Goal: Task Accomplishment & Management: Manage account settings

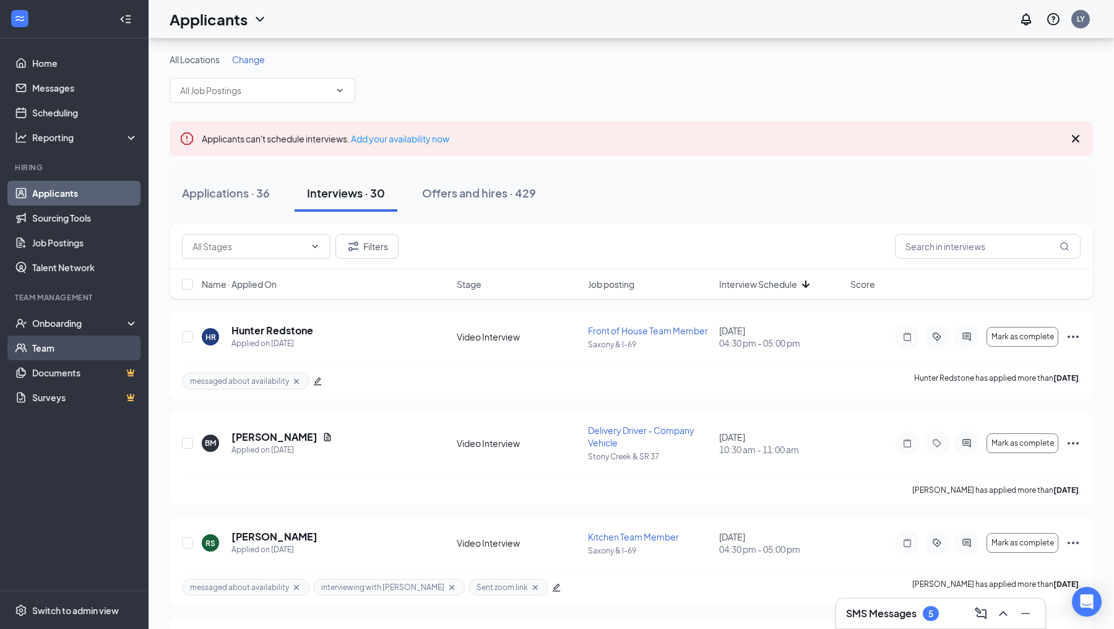
click at [67, 321] on div "Onboarding" at bounding box center [79, 323] width 95 height 12
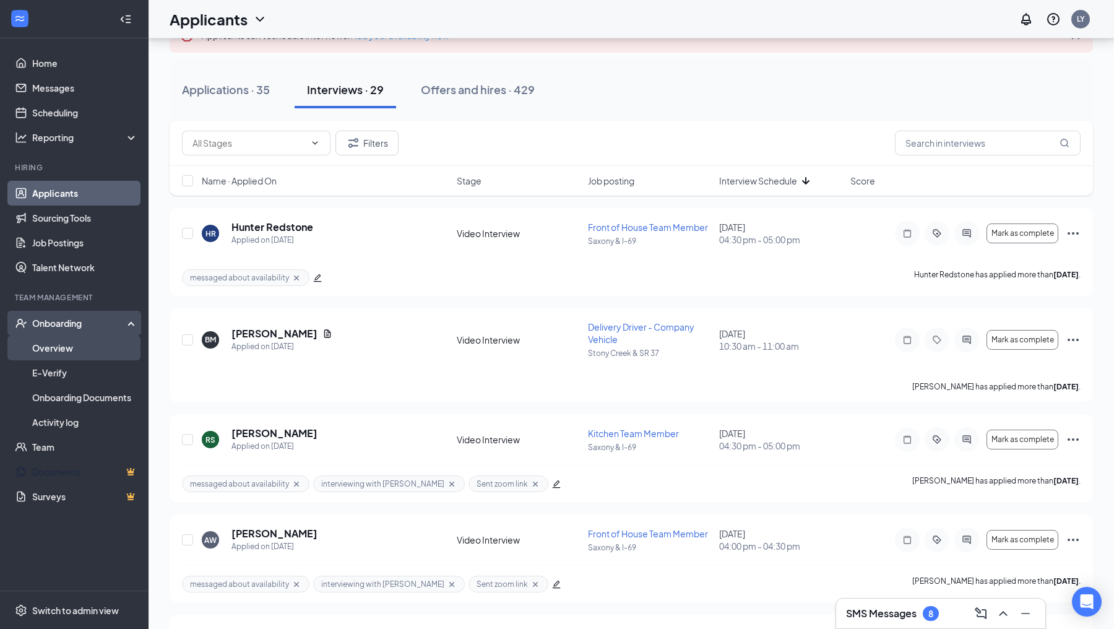
scroll to position [103, 0]
click at [62, 345] on link "Overview" at bounding box center [85, 347] width 106 height 25
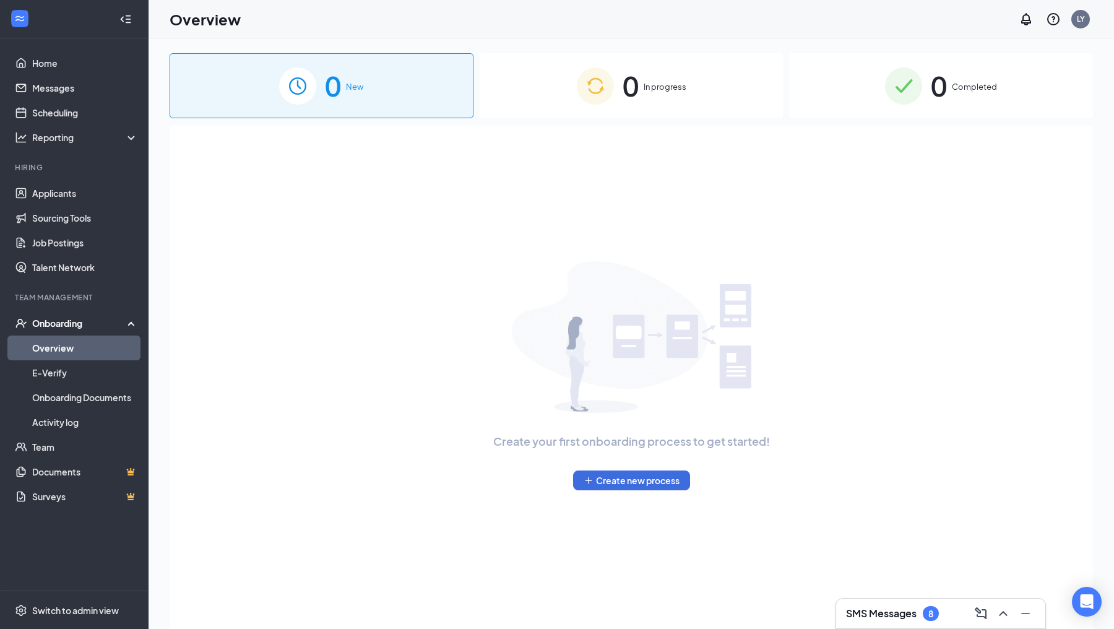
scroll to position [56, 0]
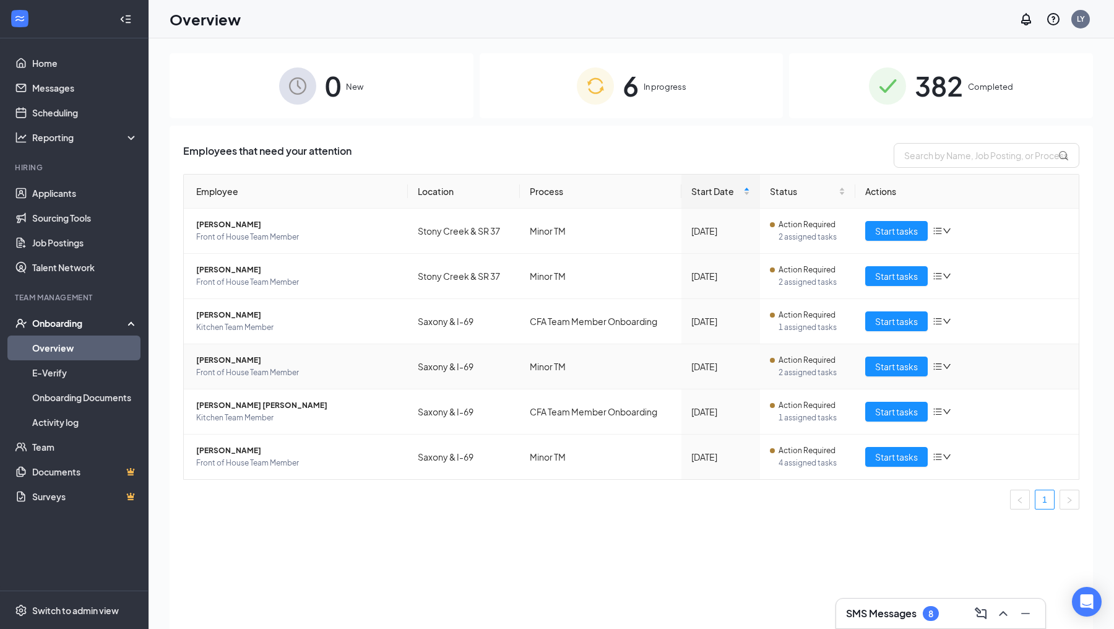
scroll to position [56, 0]
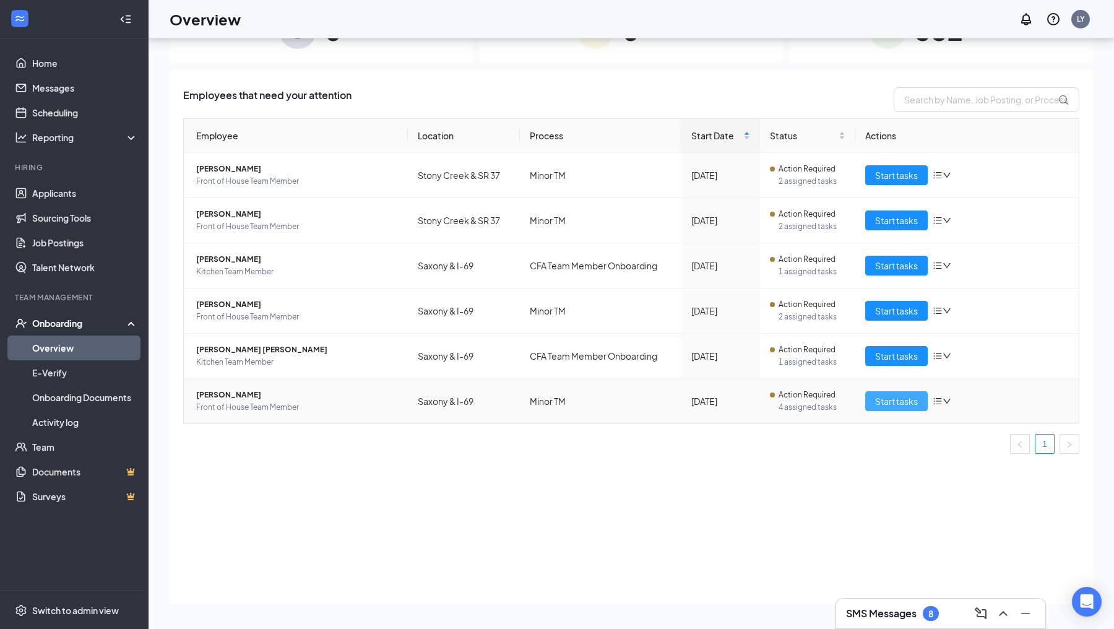
click at [888, 404] on span "Start tasks" at bounding box center [896, 401] width 43 height 14
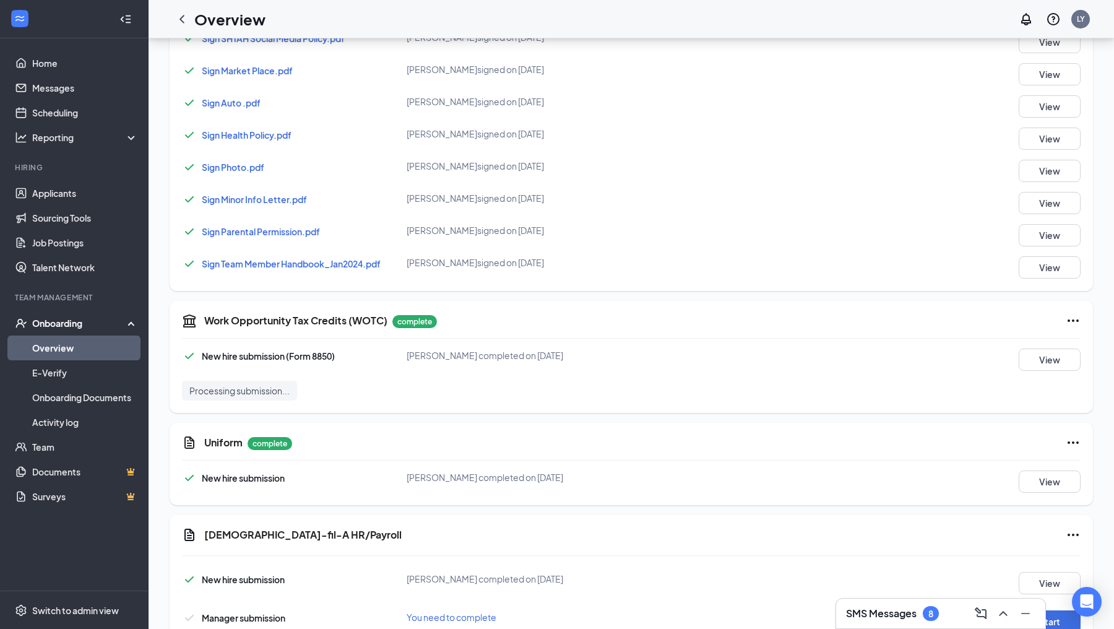
scroll to position [772, 0]
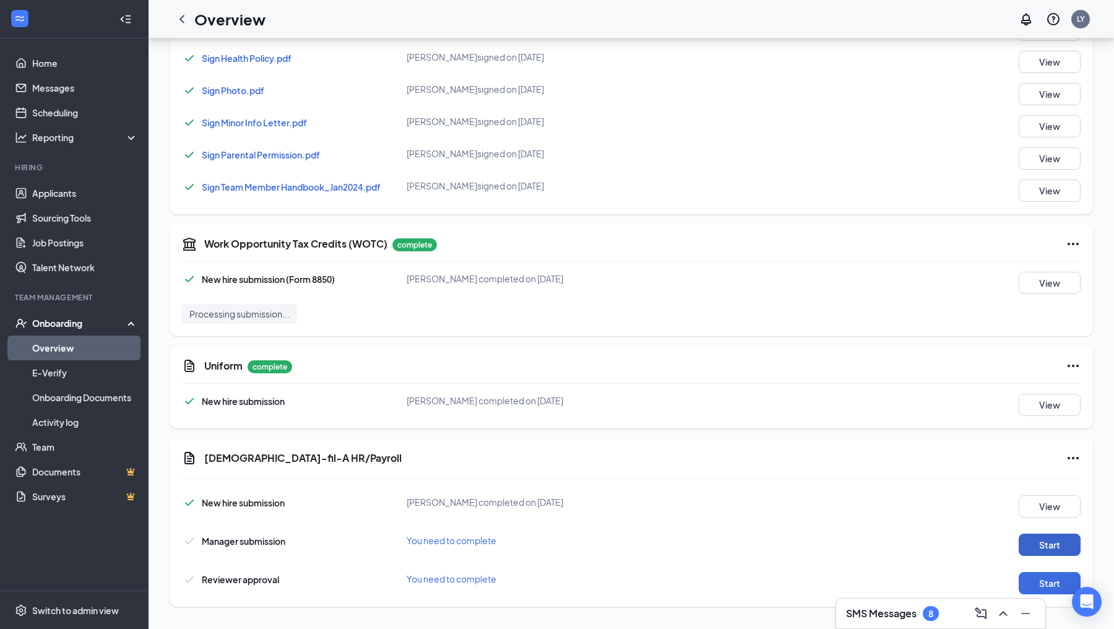
click at [1037, 542] on button "Start" at bounding box center [1050, 545] width 62 height 22
click at [1027, 589] on button "Start" at bounding box center [1050, 583] width 62 height 22
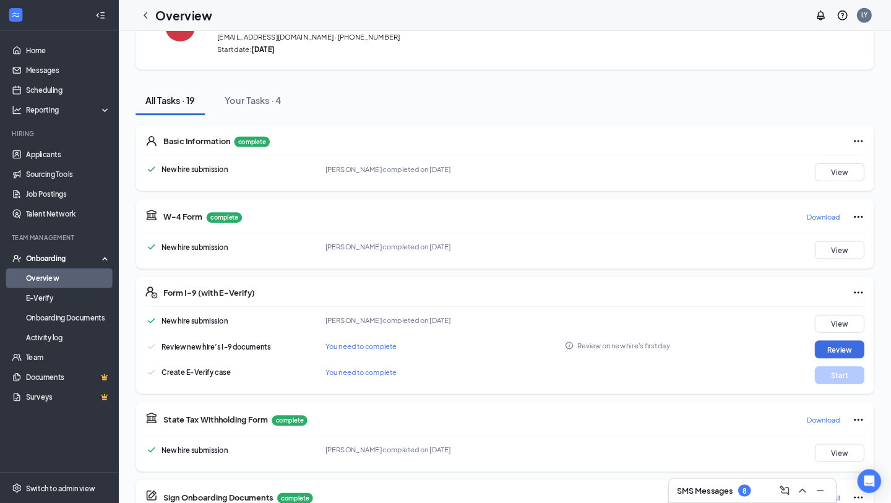
scroll to position [0, 0]
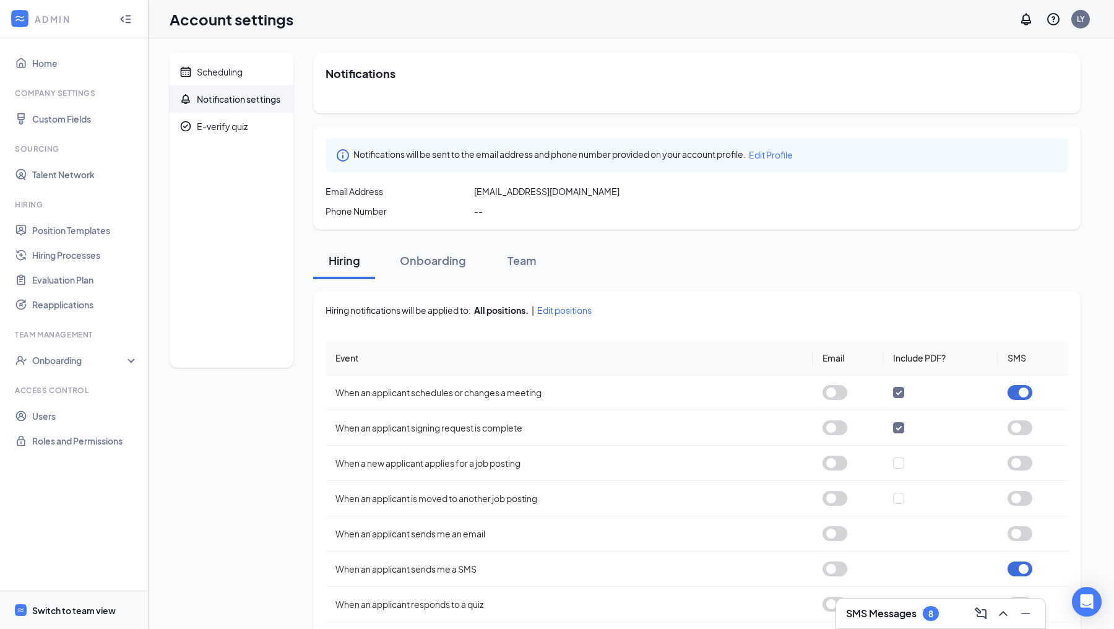
click at [58, 605] on div "Switch to team view" at bounding box center [74, 610] width 84 height 12
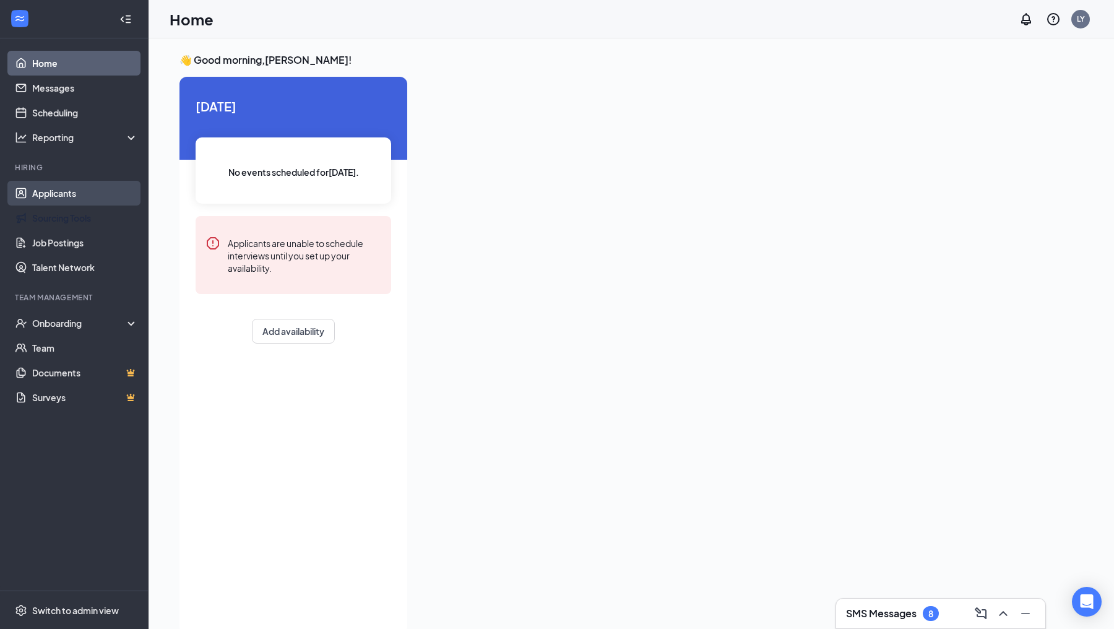
click at [32, 200] on link "Applicants" at bounding box center [85, 193] width 106 height 25
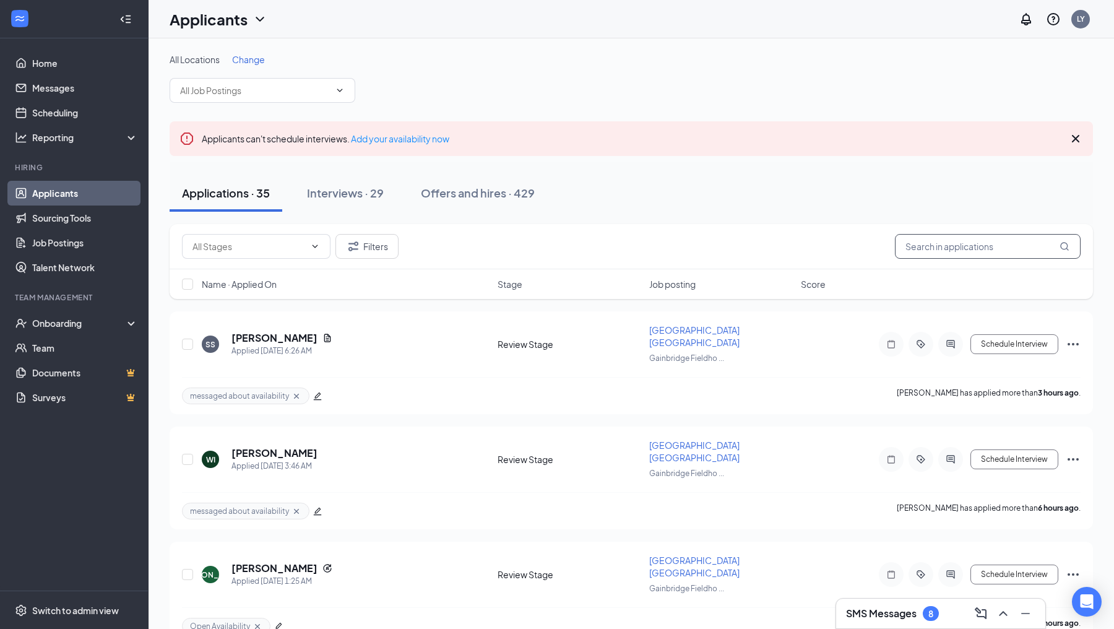
click at [923, 247] on input "text" at bounding box center [988, 246] width 186 height 25
type input "roniyah"
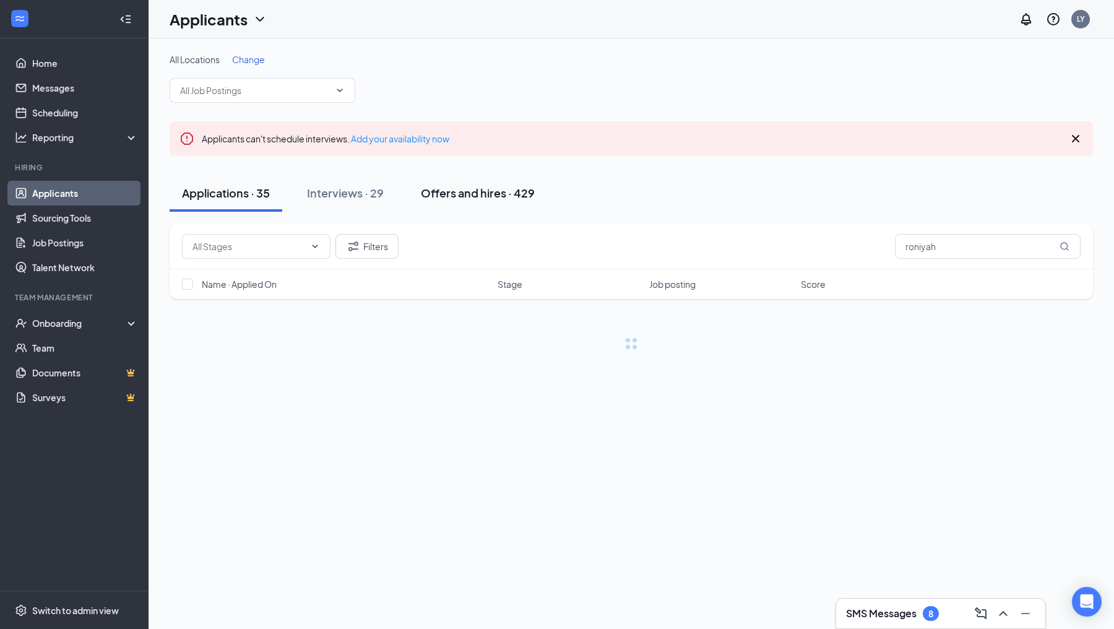
click at [448, 184] on button "Offers and hires · 429" at bounding box center [478, 193] width 139 height 37
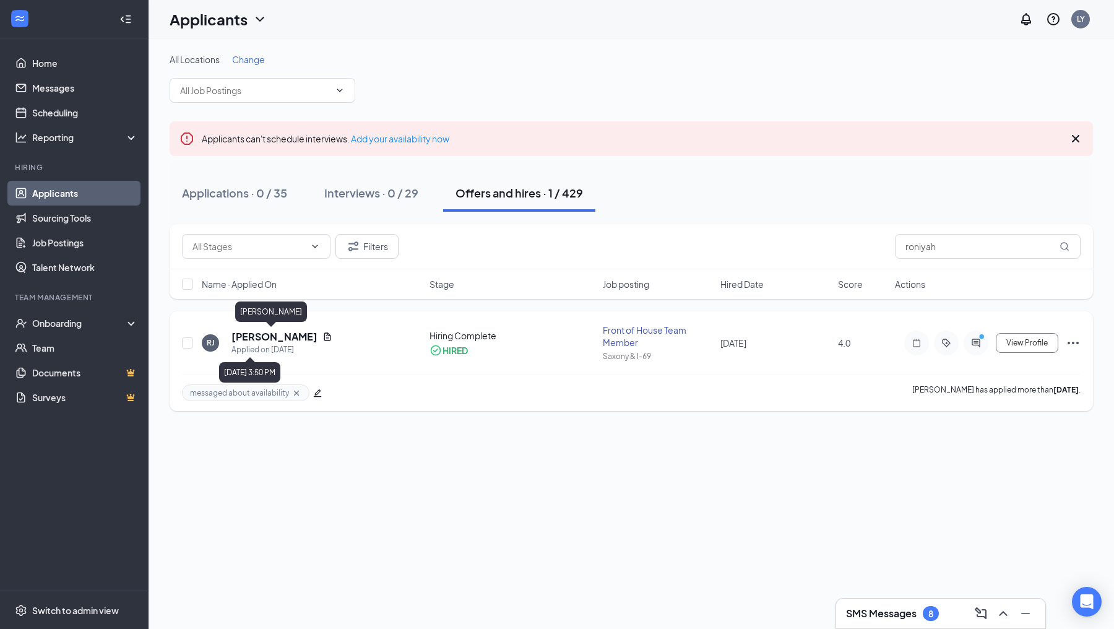
click at [283, 332] on h5 "[PERSON_NAME]" at bounding box center [274, 337] width 86 height 14
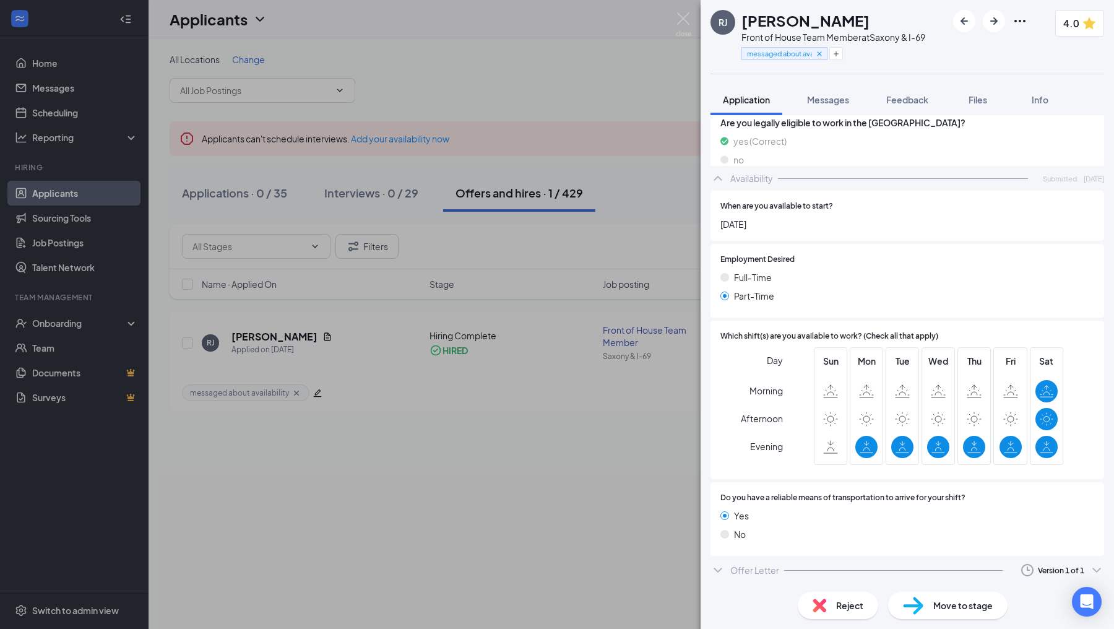
scroll to position [691, 0]
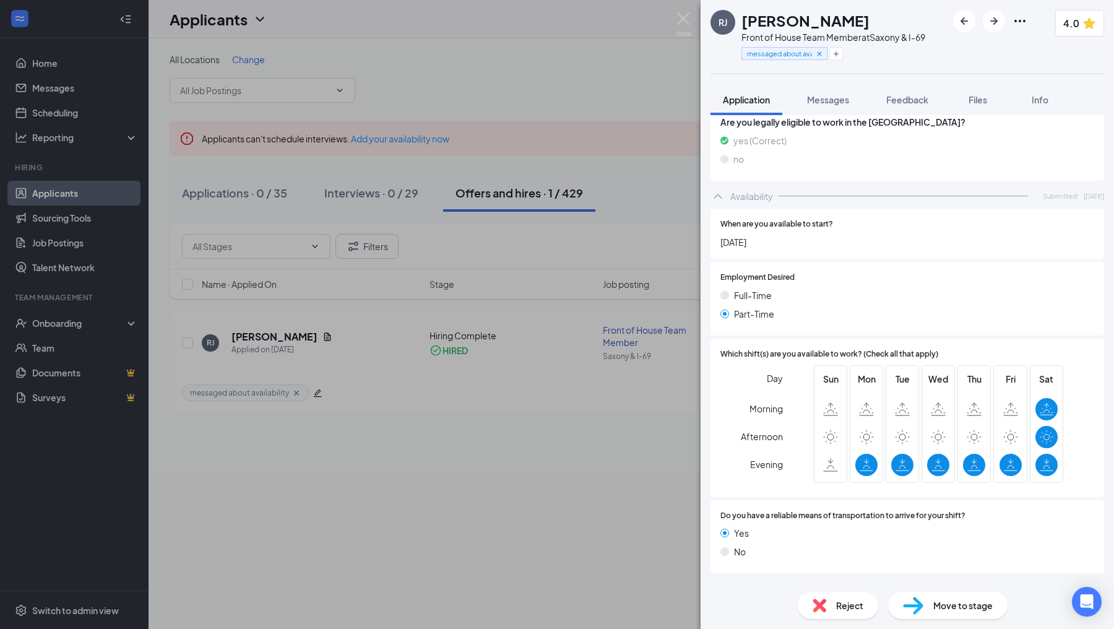
click at [771, 582] on div "Offer Letter" at bounding box center [754, 588] width 49 height 12
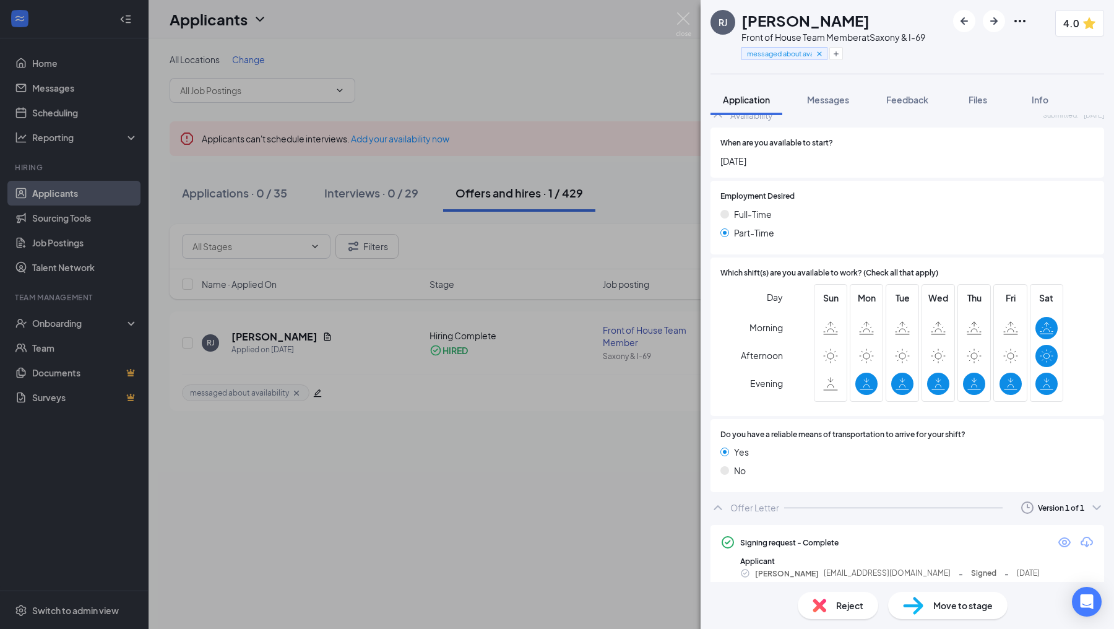
scroll to position [772, 0]
click at [1062, 534] on icon "Eye" at bounding box center [1064, 541] width 15 height 15
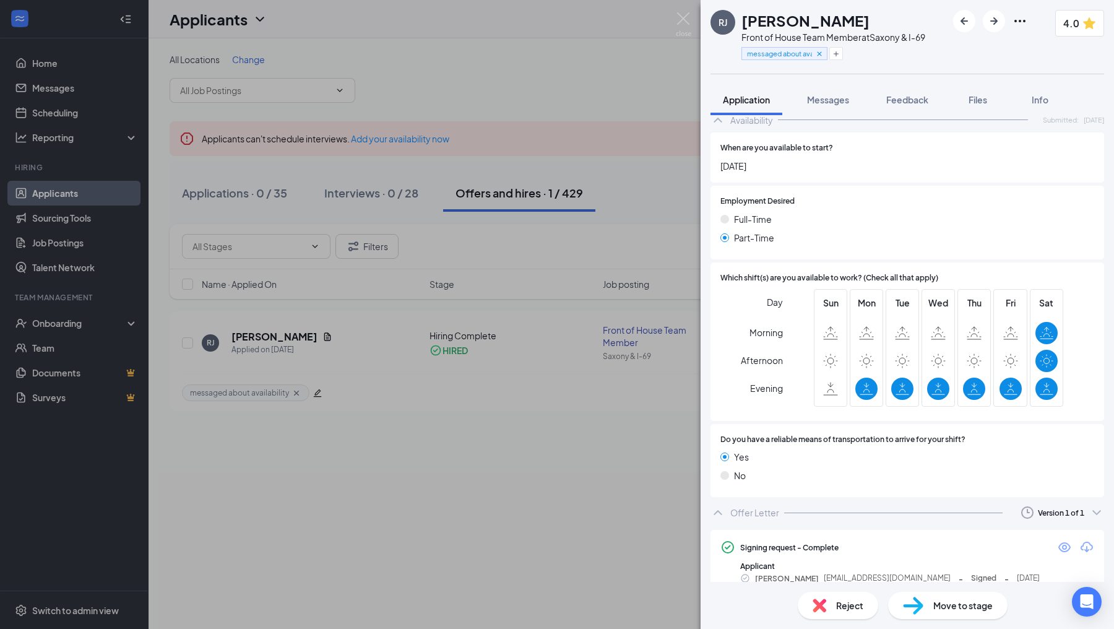
click at [315, 128] on div "RJ Roniyah Jones Front of House Team Member at Saxony & I-69 messaged about ava…" at bounding box center [557, 314] width 1114 height 629
